Goal: Answer question/provide support: Share knowledge or assist other users

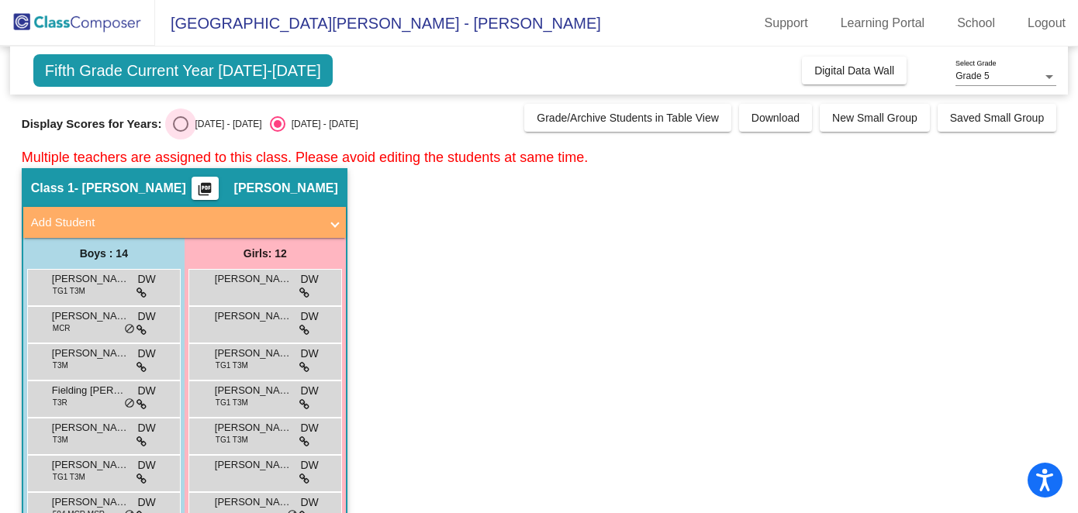
drag, startPoint x: 181, startPoint y: 126, endPoint x: 179, endPoint y: 116, distance: 10.3
click at [179, 116] on div "Select an option" at bounding box center [181, 124] width 16 height 16
click at [180, 132] on input "[DATE] - [DATE]" at bounding box center [180, 132] width 1 height 1
radio input "true"
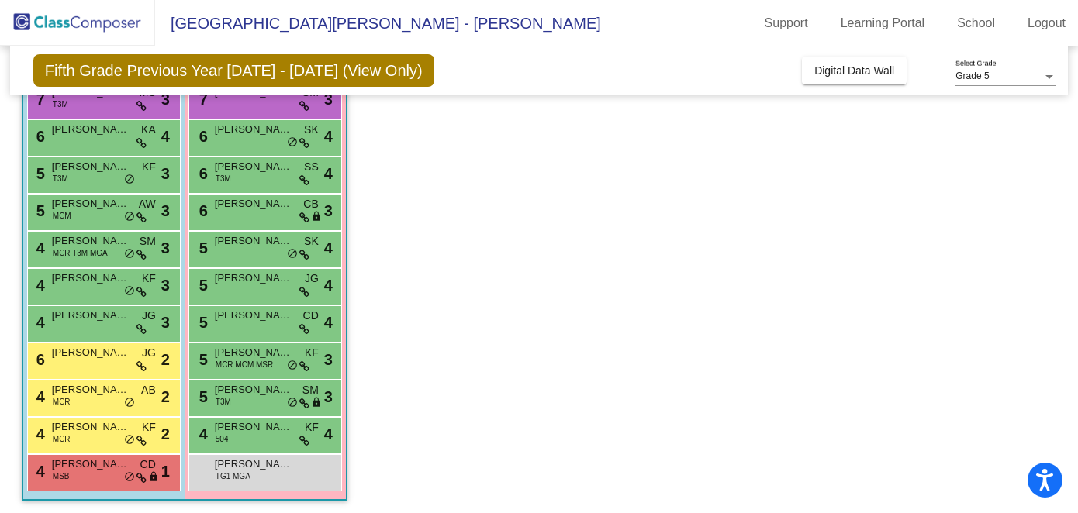
scroll to position [932, 0]
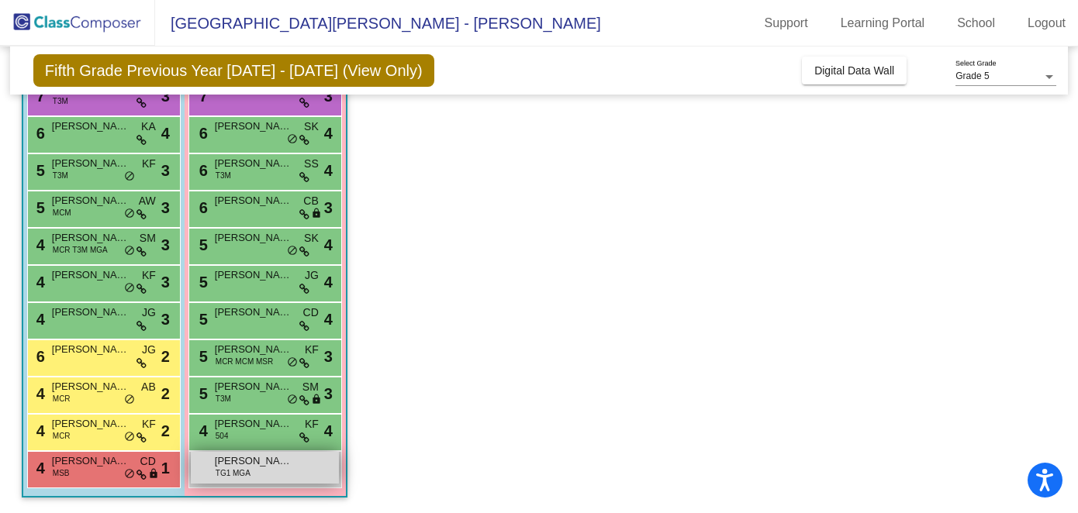
click at [268, 475] on div "Ara Ko TG1 MGA lock do_not_disturb_alt" at bounding box center [265, 468] width 148 height 32
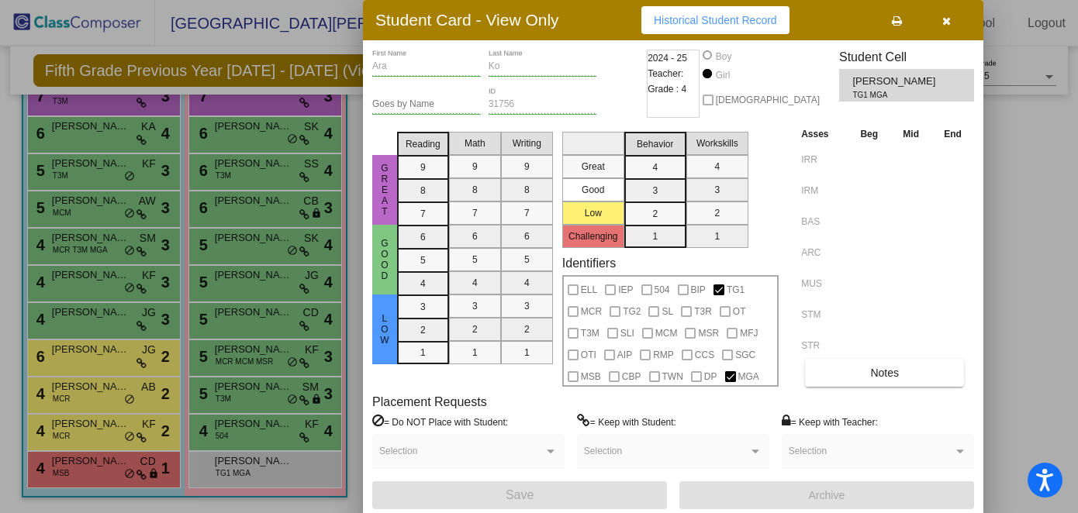
scroll to position [0, 0]
click at [889, 369] on span "Notes" at bounding box center [884, 373] width 29 height 12
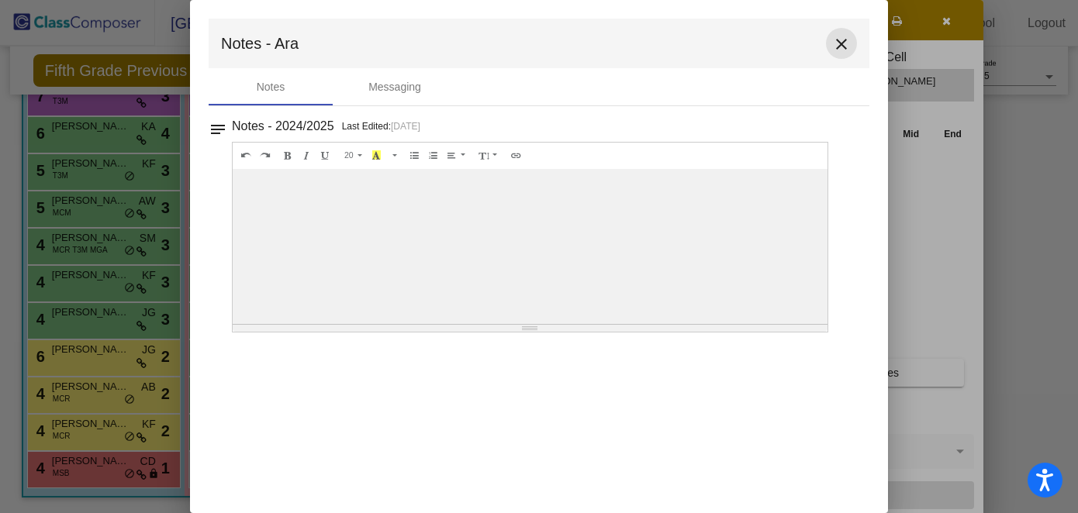
drag, startPoint x: 845, startPoint y: 47, endPoint x: 841, endPoint y: 40, distance: 8.0
click at [842, 42] on mat-icon "close" at bounding box center [841, 44] width 19 height 19
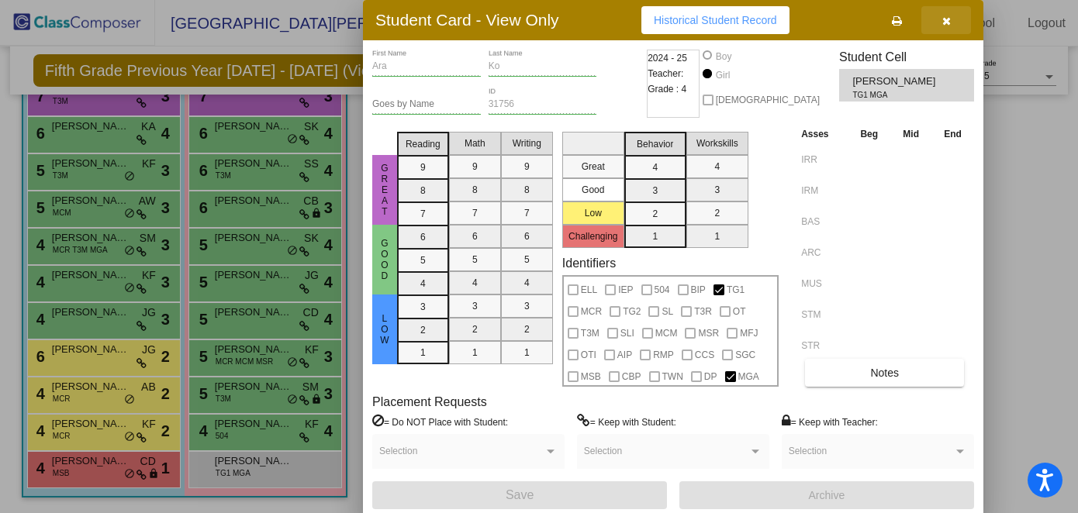
click at [943, 19] on icon "button" at bounding box center [946, 21] width 9 height 11
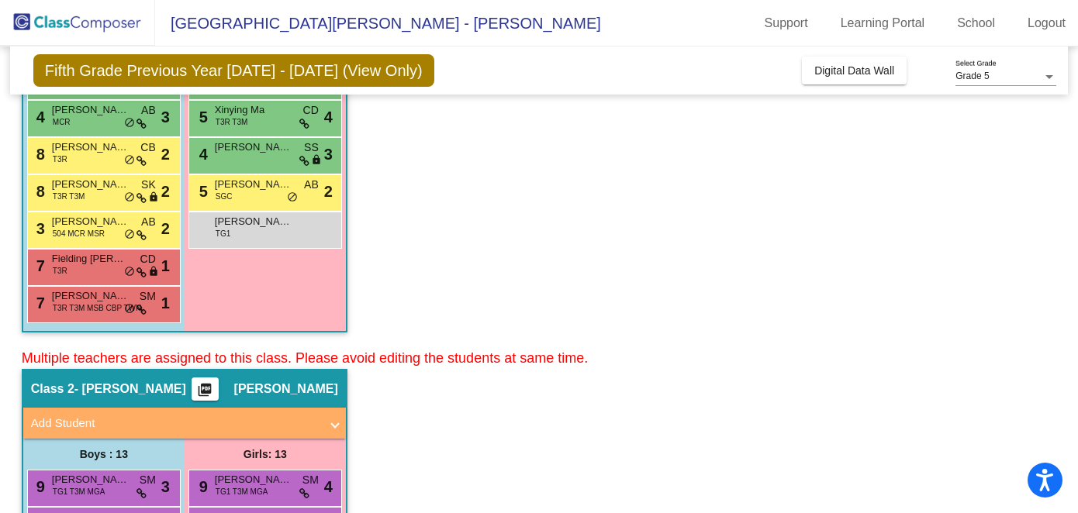
scroll to position [472, 0]
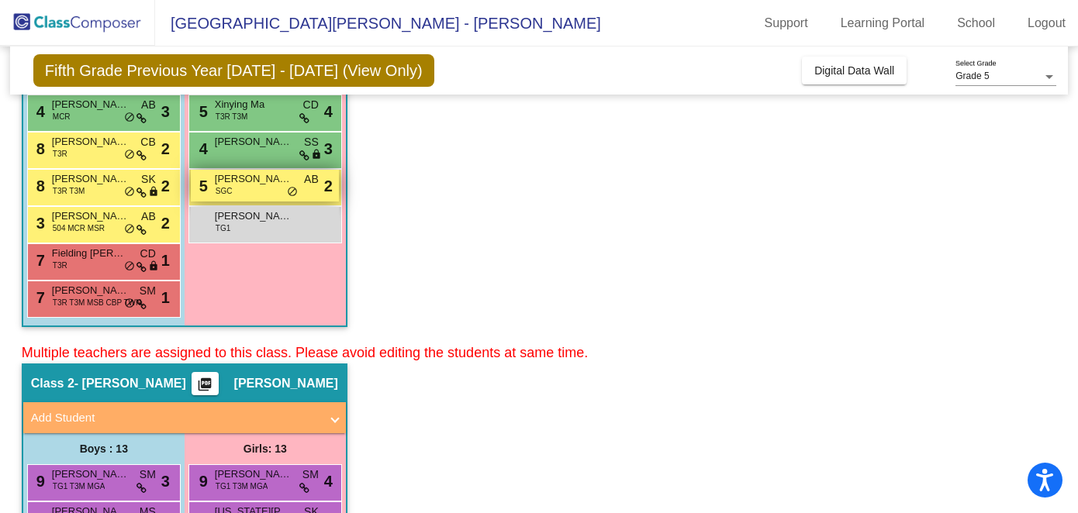
click at [235, 187] on div "5 Siobhan Hickey SGC AB lock do_not_disturb_alt 2" at bounding box center [265, 186] width 148 height 32
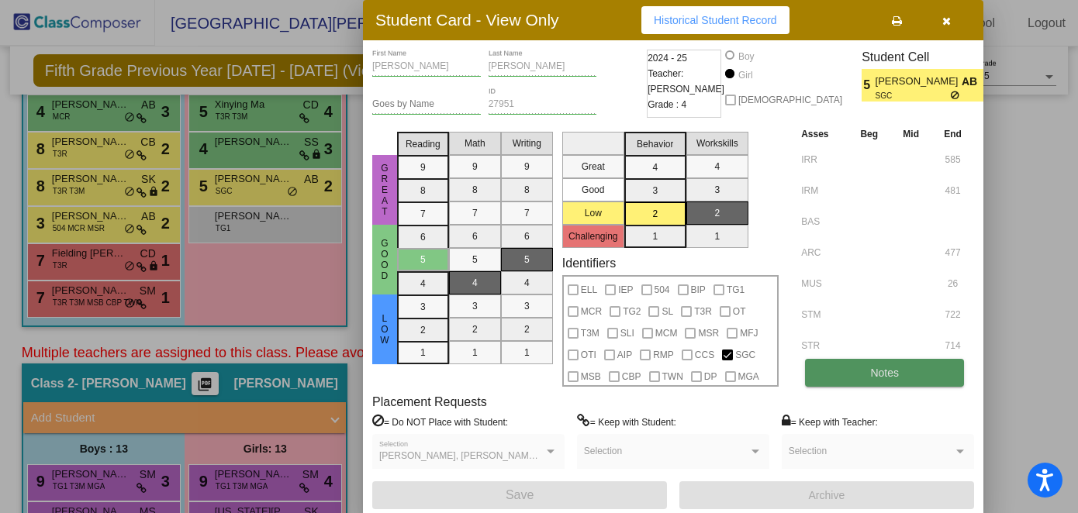
click at [890, 370] on span "Notes" at bounding box center [884, 373] width 29 height 12
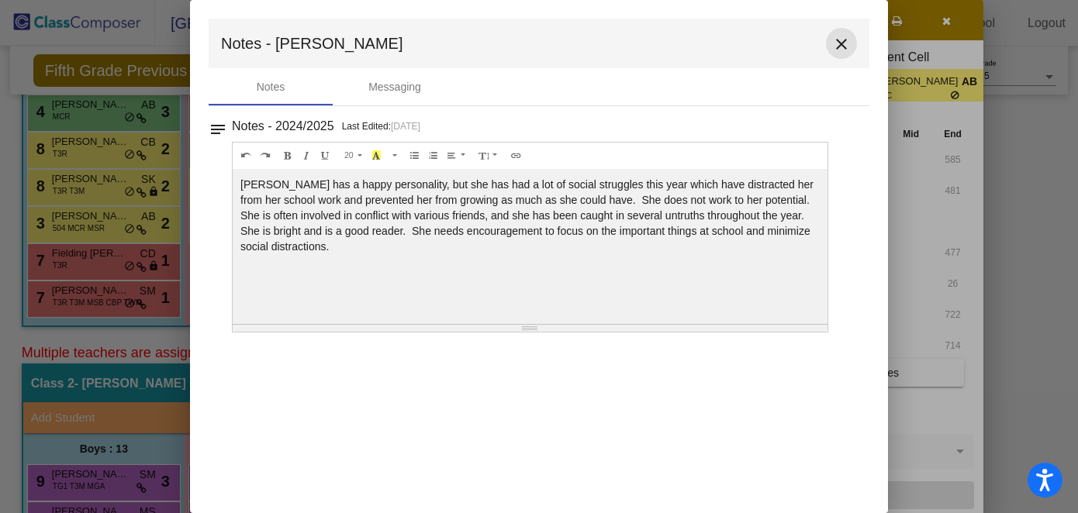
click at [842, 43] on mat-icon "close" at bounding box center [841, 44] width 19 height 19
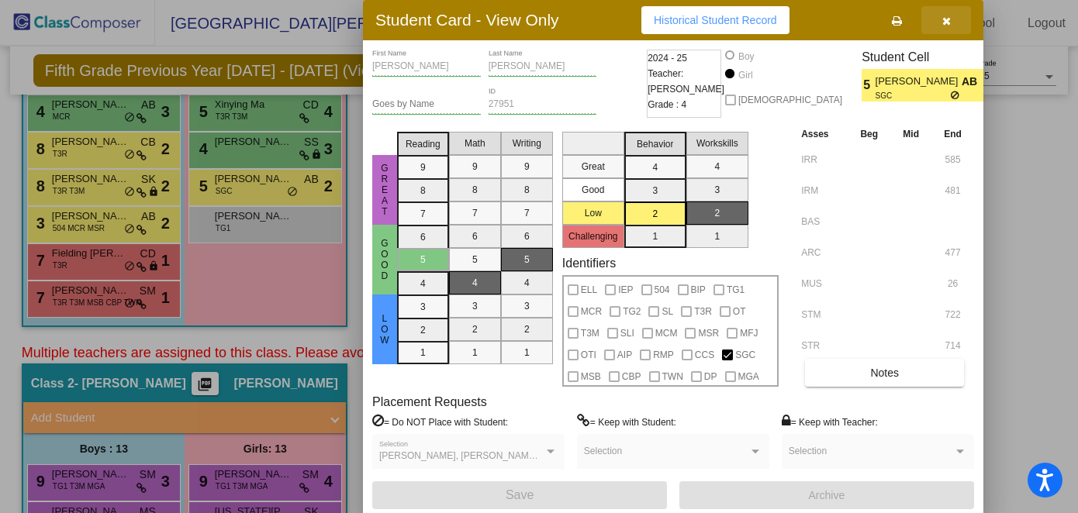
click at [945, 21] on icon "button" at bounding box center [946, 21] width 9 height 11
